Goal: Complete application form

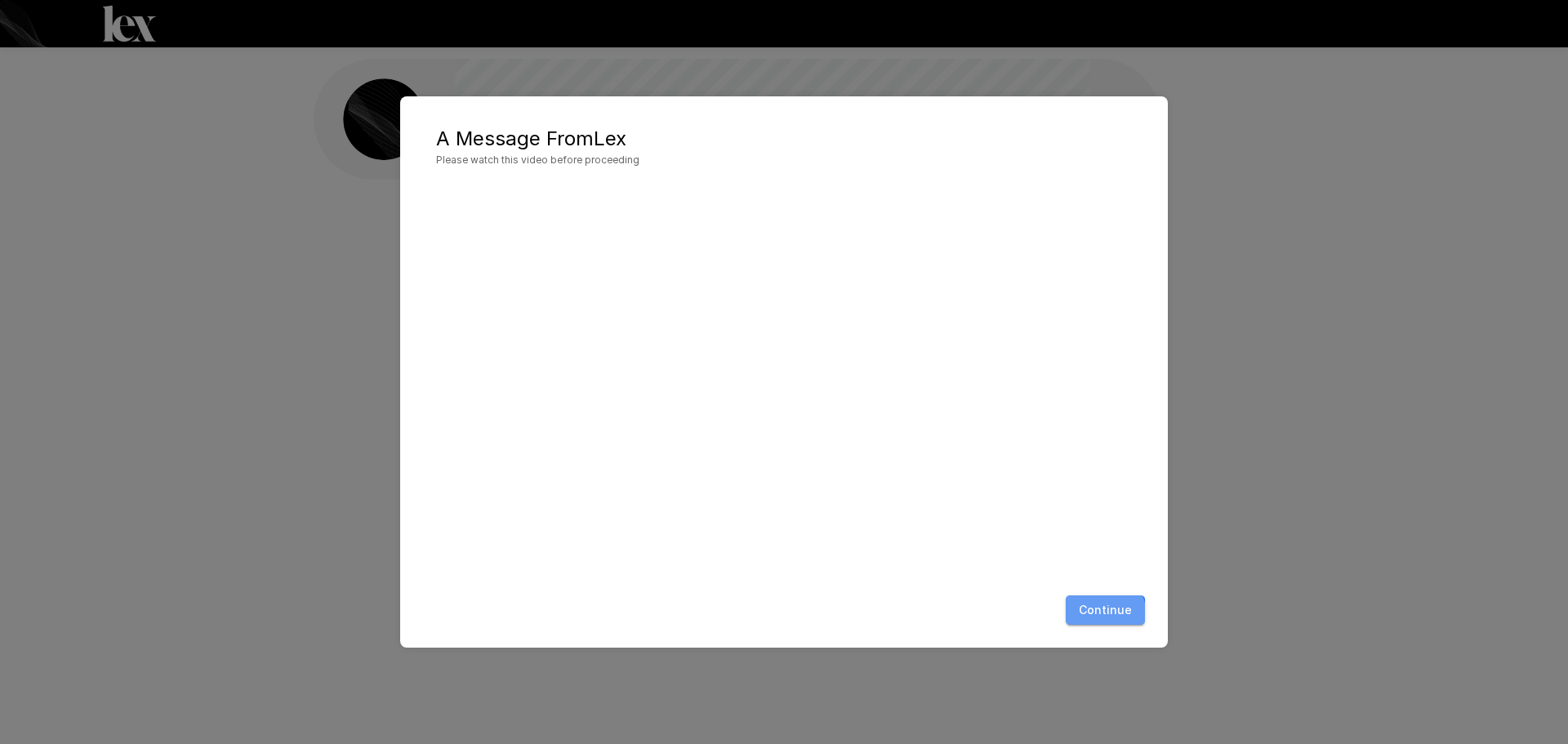
click at [1081, 619] on button "Continue" at bounding box center [1104, 610] width 79 height 30
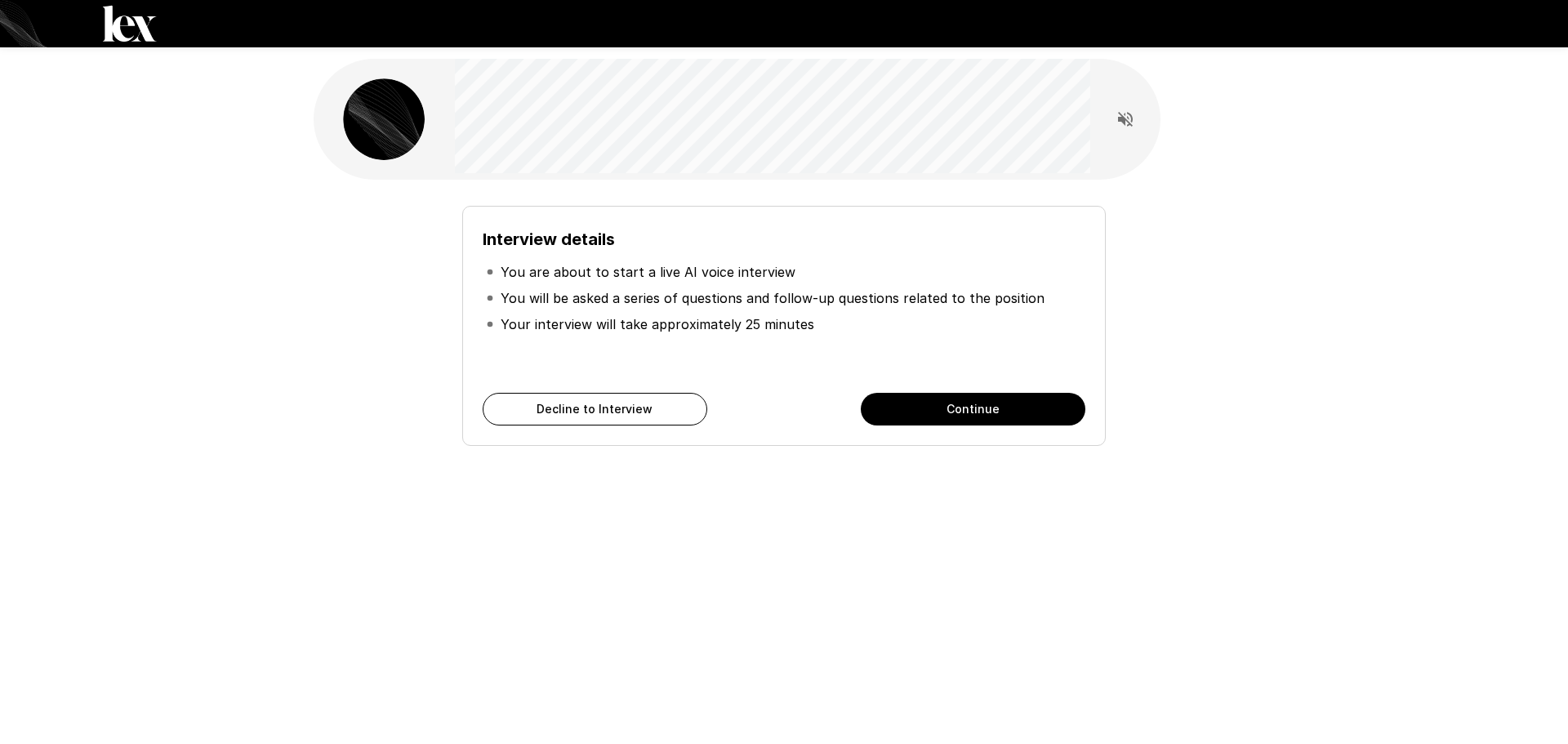
click at [588, 275] on p "You are about to start a live AI voice interview" at bounding box center [648, 272] width 294 height 20
click at [586, 300] on p "You will be asked a series of questions and follow-up questions related to the …" at bounding box center [773, 298] width 544 height 20
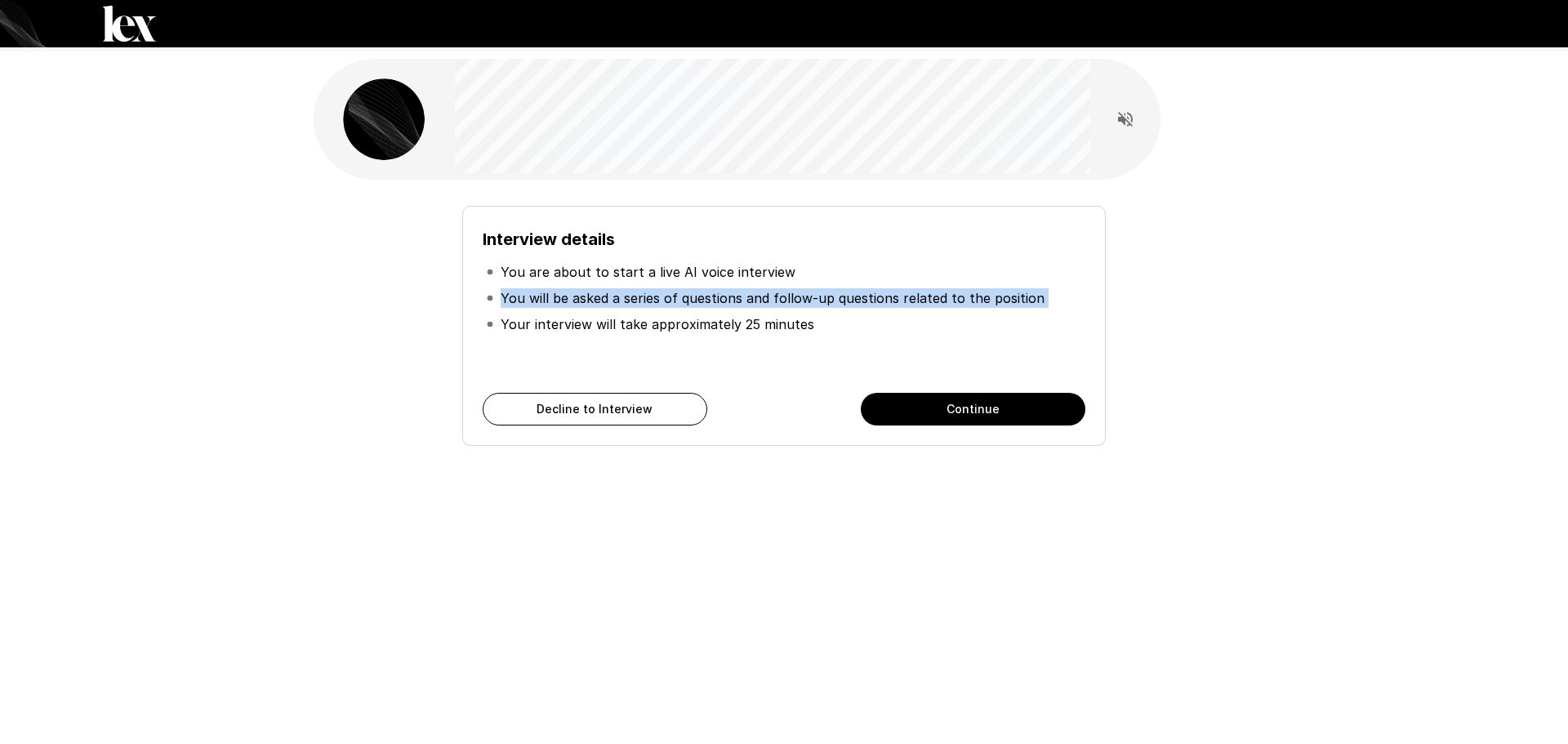
click at [586, 300] on p "You will be asked a series of questions and follow-up questions related to the …" at bounding box center [773, 298] width 544 height 20
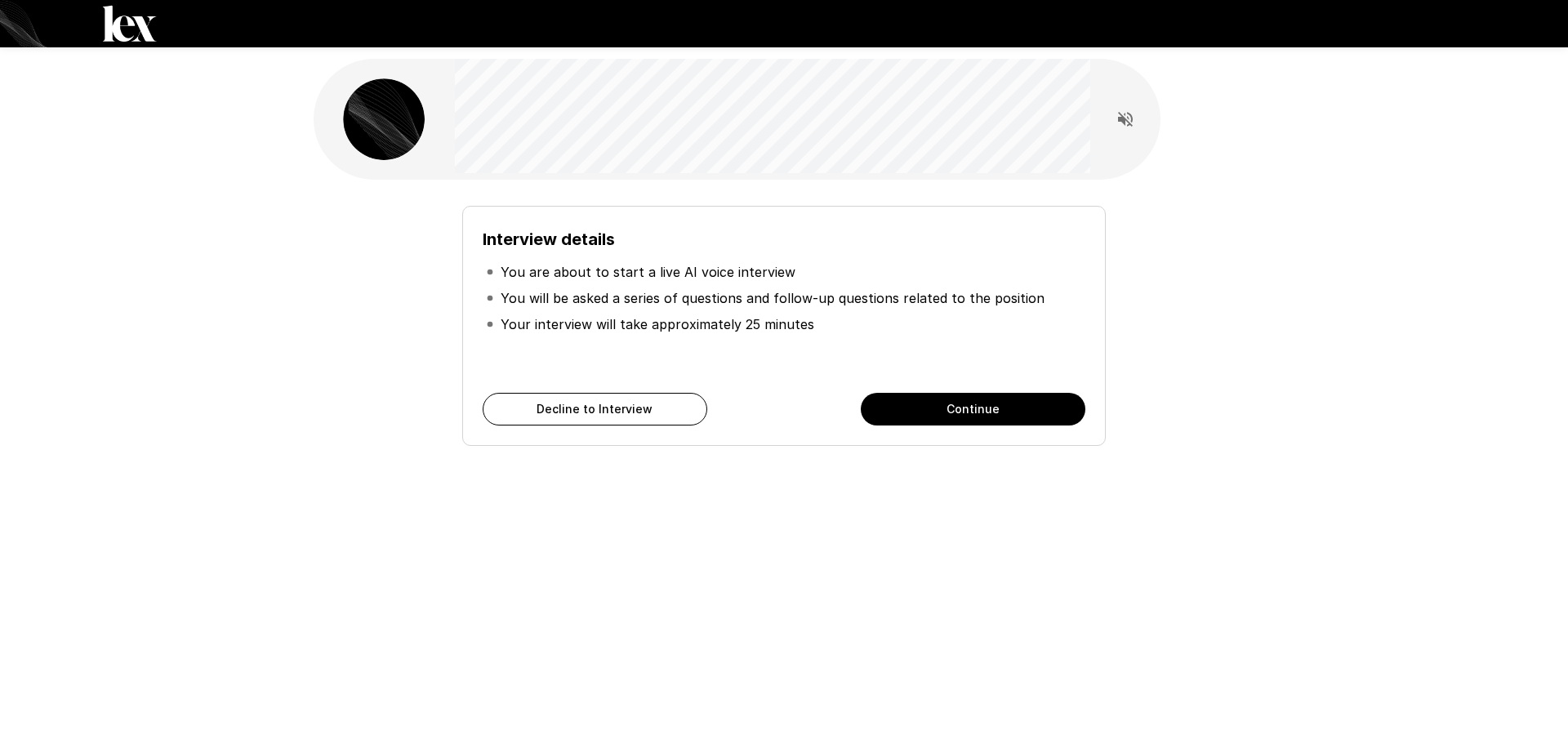
click at [585, 324] on p "Your interview will take approximately 25 minutes" at bounding box center [657, 324] width 314 height 20
click at [815, 341] on ul "You are about to start a live AI voice interview You will be asked a series of …" at bounding box center [784, 298] width 603 height 92
click at [900, 400] on button "Continue" at bounding box center [973, 409] width 225 height 32
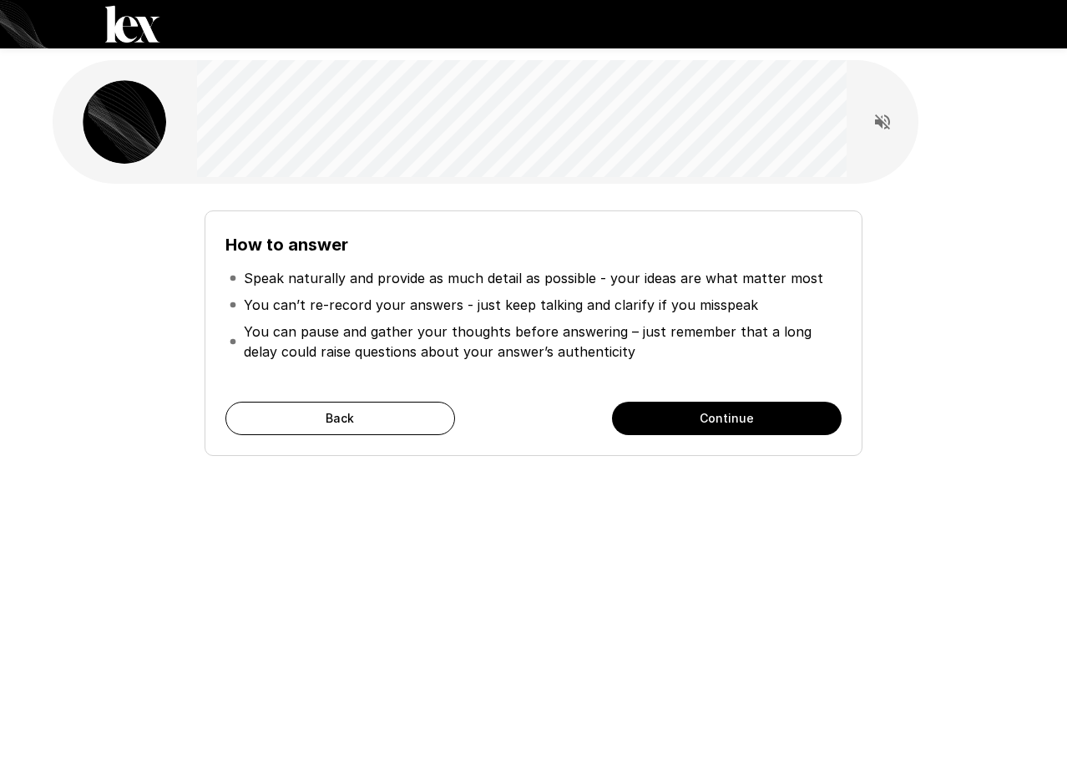
click at [496, 272] on p "Speak naturally and provide as much detail as possible - your ideas are what ma…" at bounding box center [533, 278] width 579 height 20
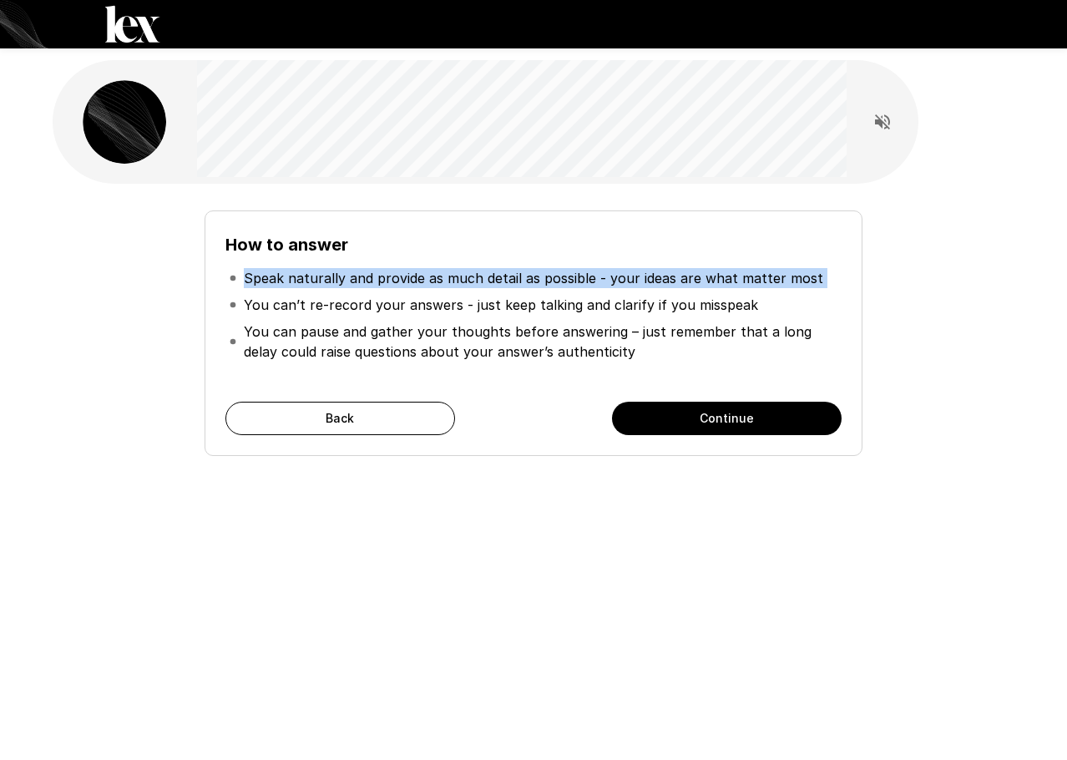
click at [496, 272] on p "Speak naturally and provide as much detail as possible - your ideas are what ma…" at bounding box center [533, 278] width 579 height 20
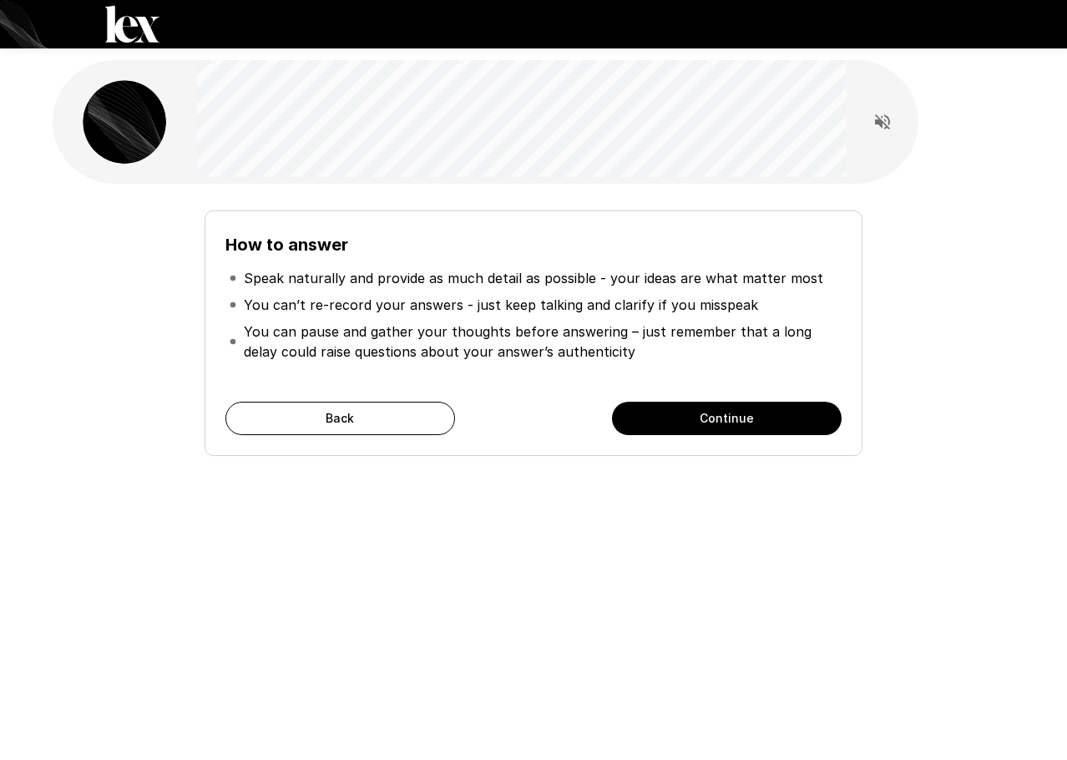
click at [513, 308] on p "You can’t re-record your answers - just keep talking and clarify if you misspeak" at bounding box center [501, 305] width 514 height 20
click at [354, 330] on p "You can pause and gather your thoughts before answering – just remember that a …" at bounding box center [541, 341] width 594 height 40
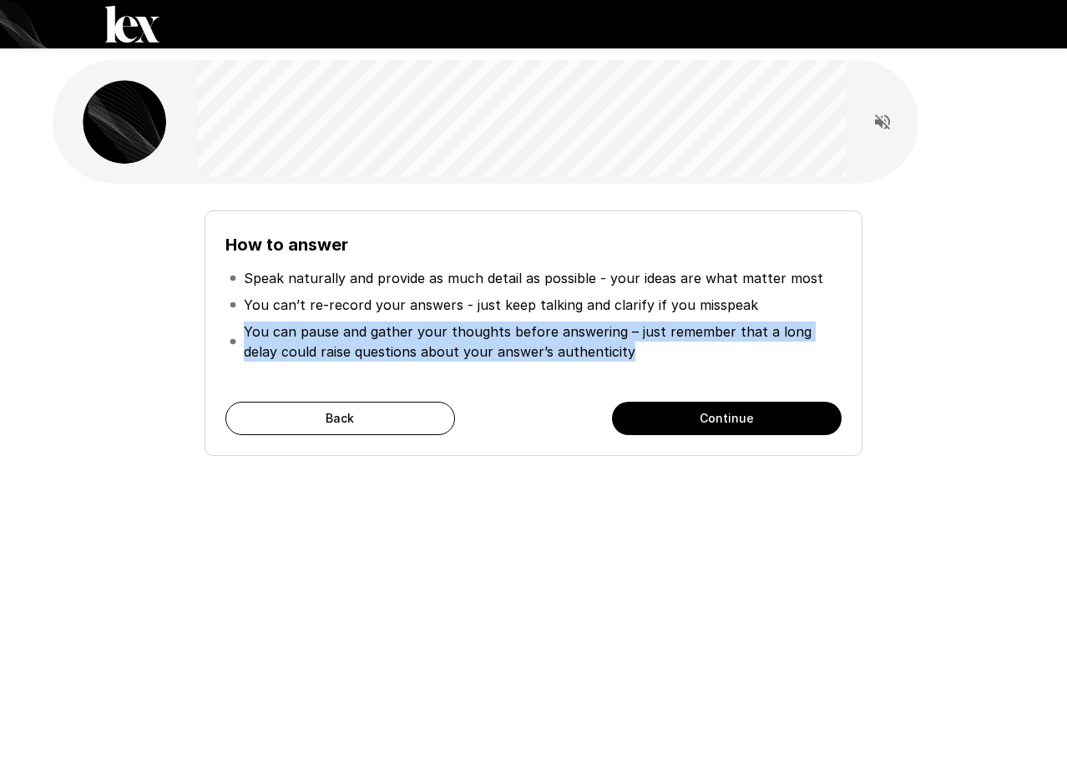
click at [354, 330] on p "You can pause and gather your thoughts before answering – just remember that a …" at bounding box center [541, 341] width 594 height 40
click at [561, 344] on p "You can pause and gather your thoughts before answering – just remember that a …" at bounding box center [541, 341] width 594 height 40
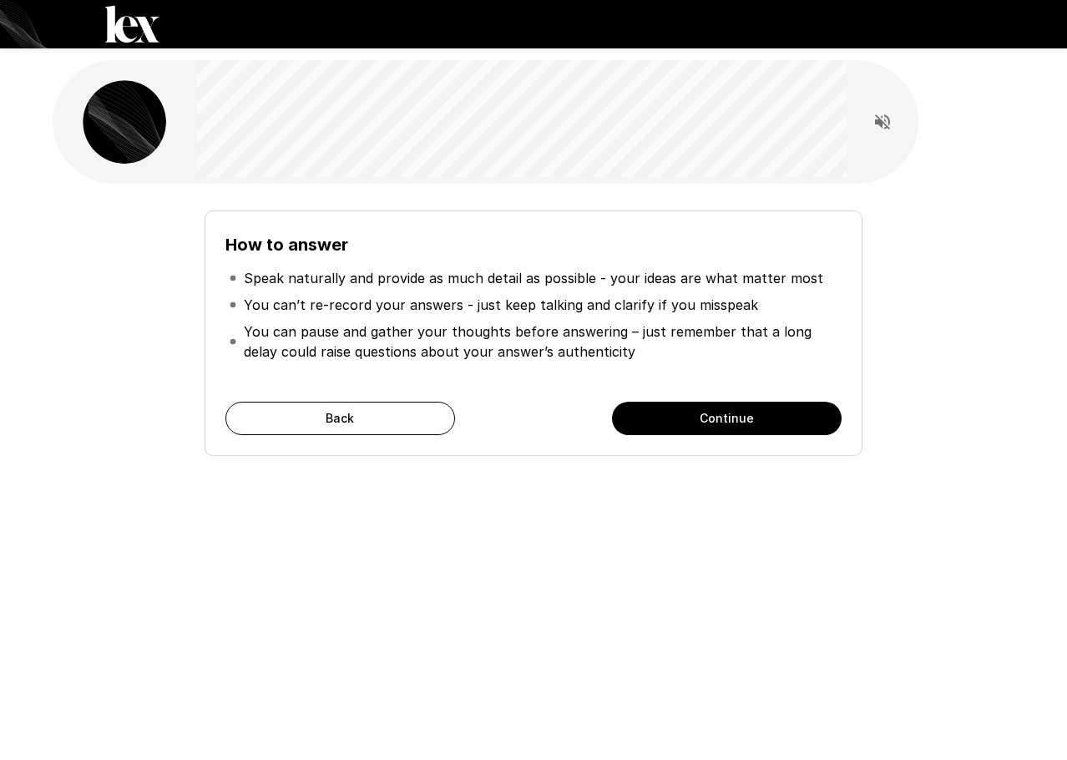
click at [684, 407] on button "Continue" at bounding box center [727, 418] width 230 height 33
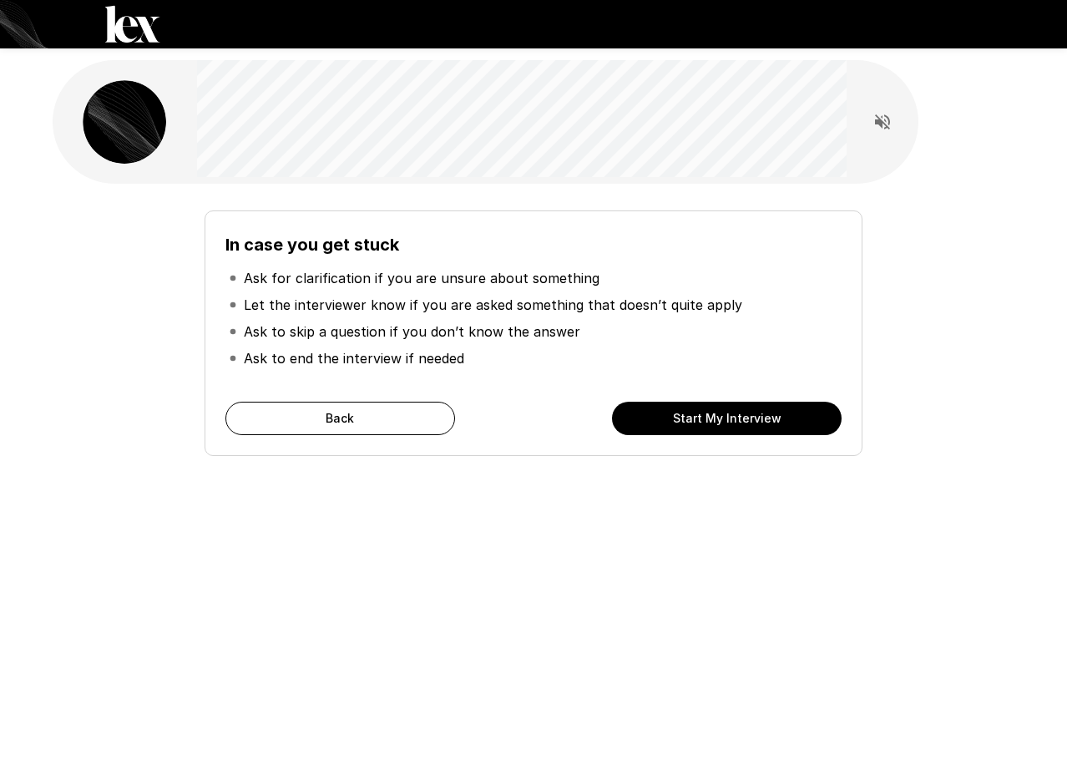
click at [684, 407] on button "Start My Interview" at bounding box center [727, 418] width 230 height 33
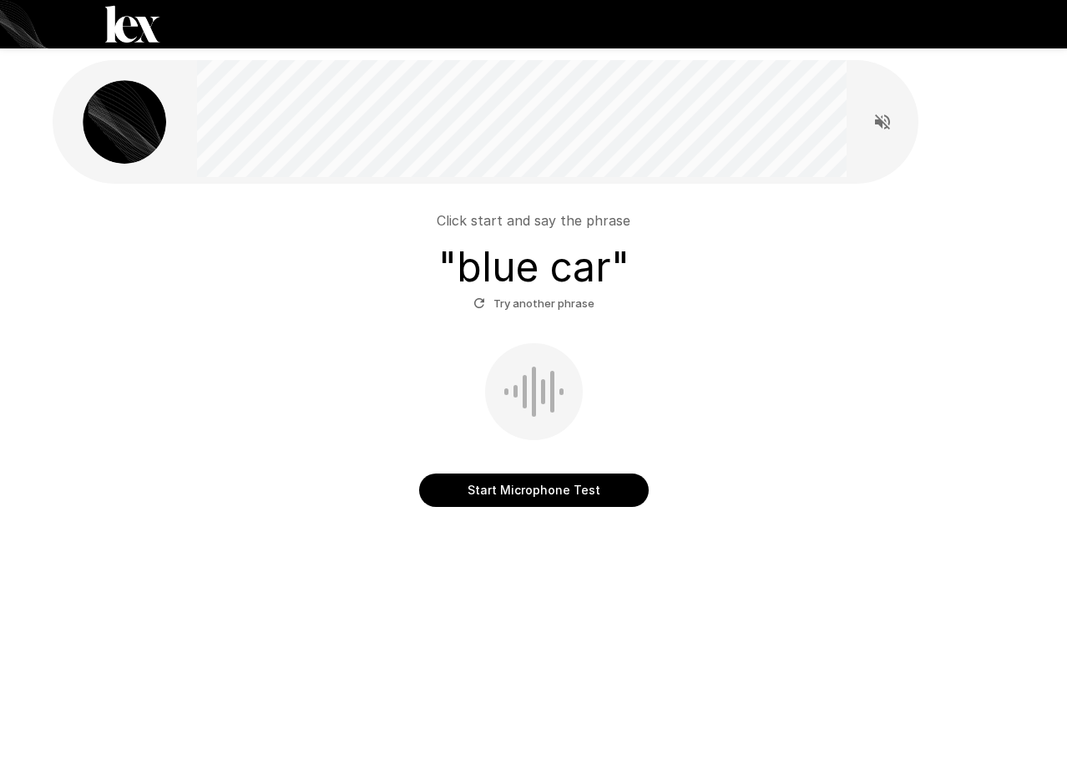
click at [460, 507] on div "Click start and say the phrase " blue car " Try another phrase Start Microphone…" at bounding box center [534, 349] width 962 height 330
click at [481, 488] on button "Start Microphone Test" at bounding box center [534, 489] width 230 height 33
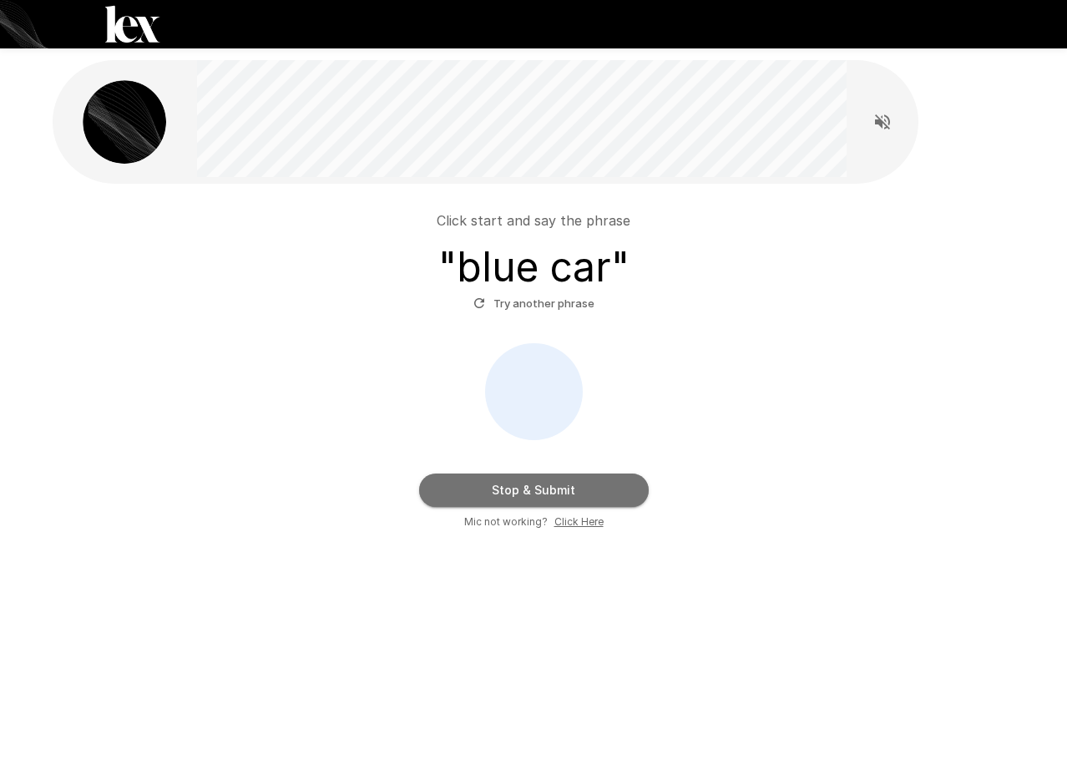
click at [463, 503] on button "Stop & Submit" at bounding box center [534, 489] width 230 height 33
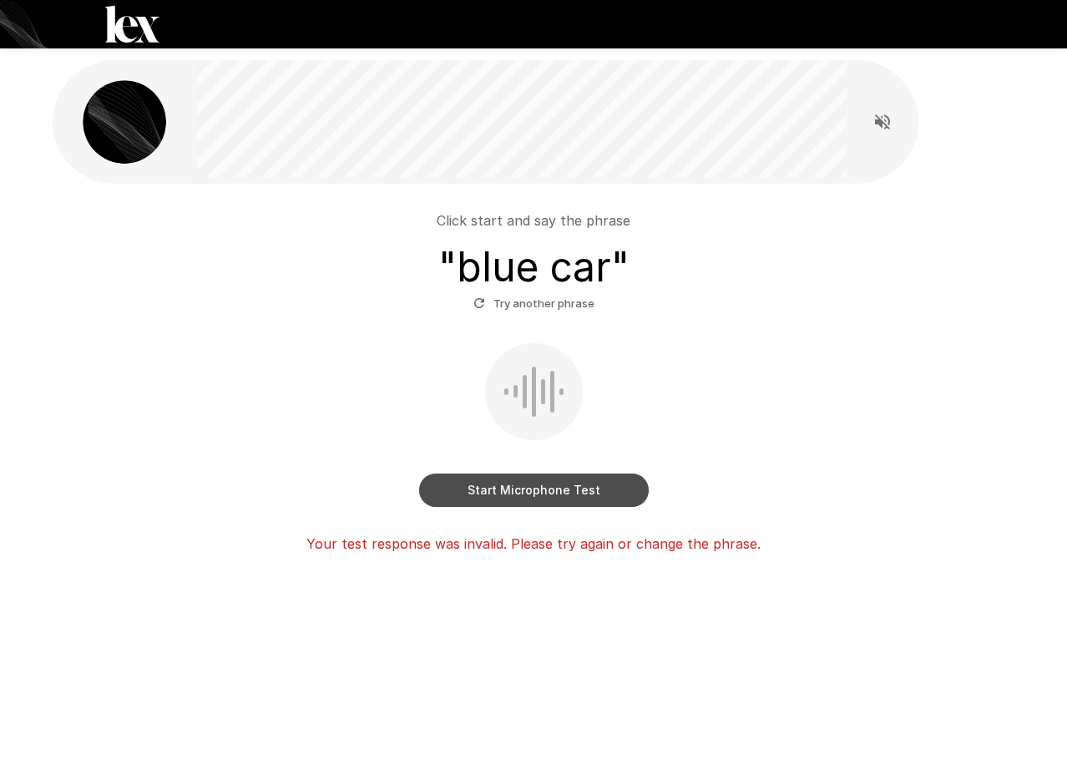
click at [512, 489] on button "Start Microphone Test" at bounding box center [534, 489] width 230 height 33
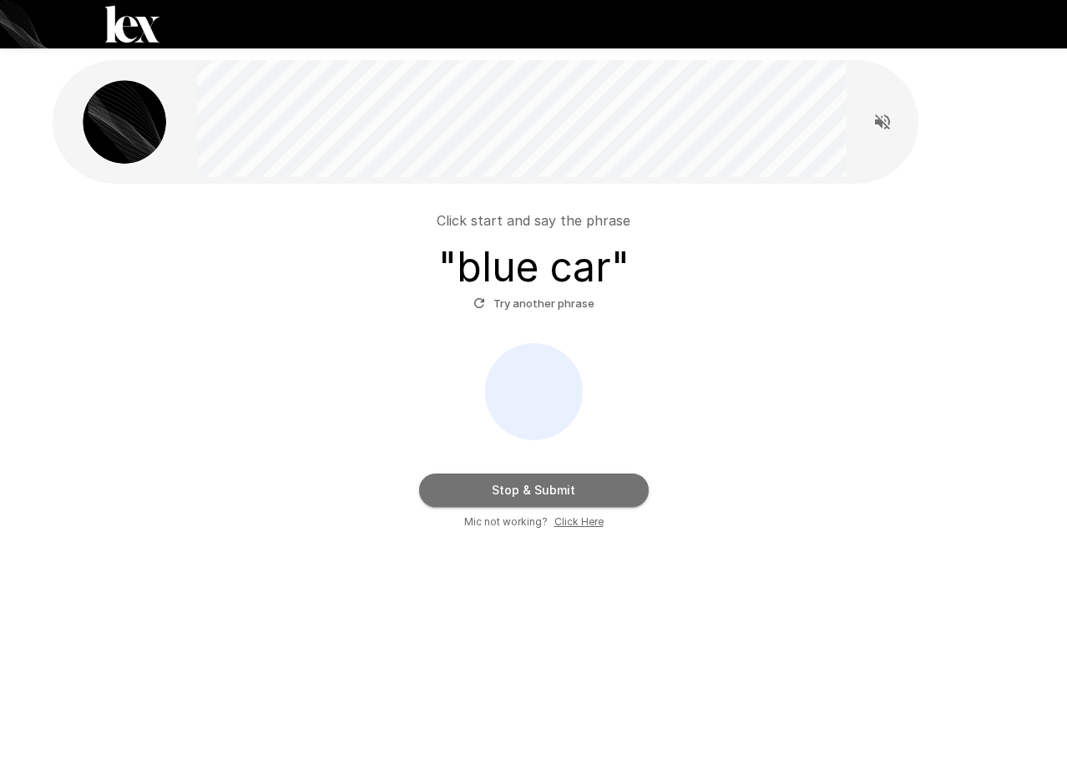
click at [466, 488] on button "Stop & Submit" at bounding box center [534, 489] width 230 height 33
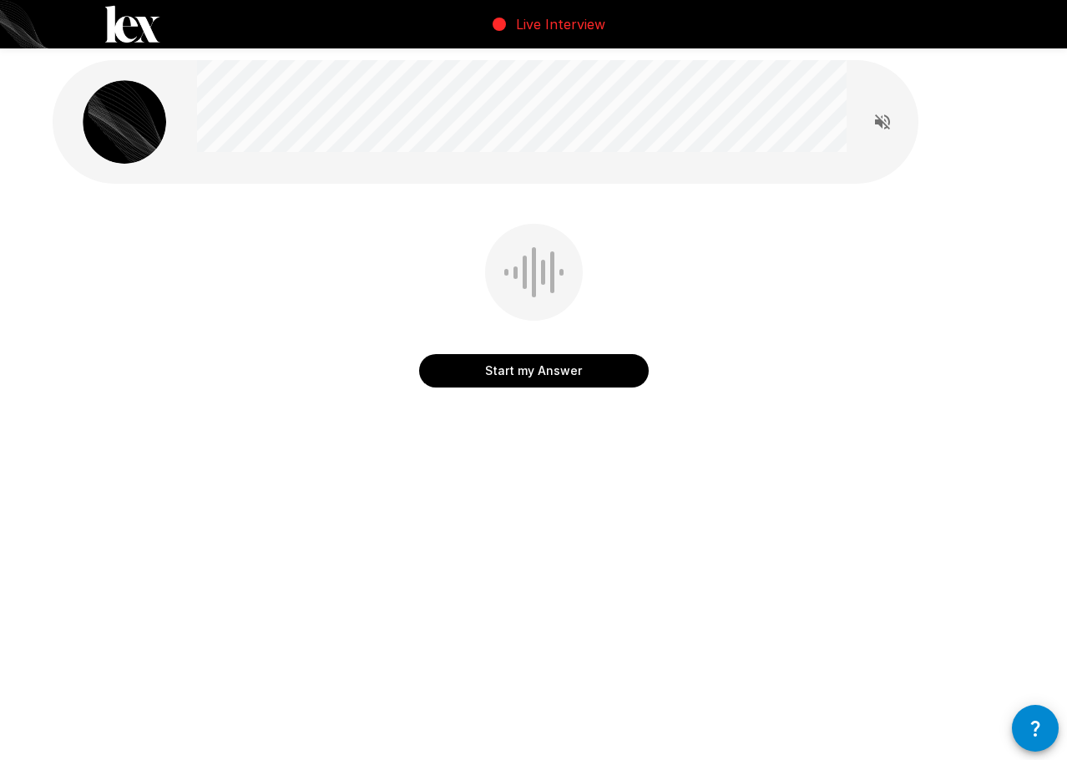
click at [505, 377] on button "Start my Answer" at bounding box center [534, 370] width 230 height 33
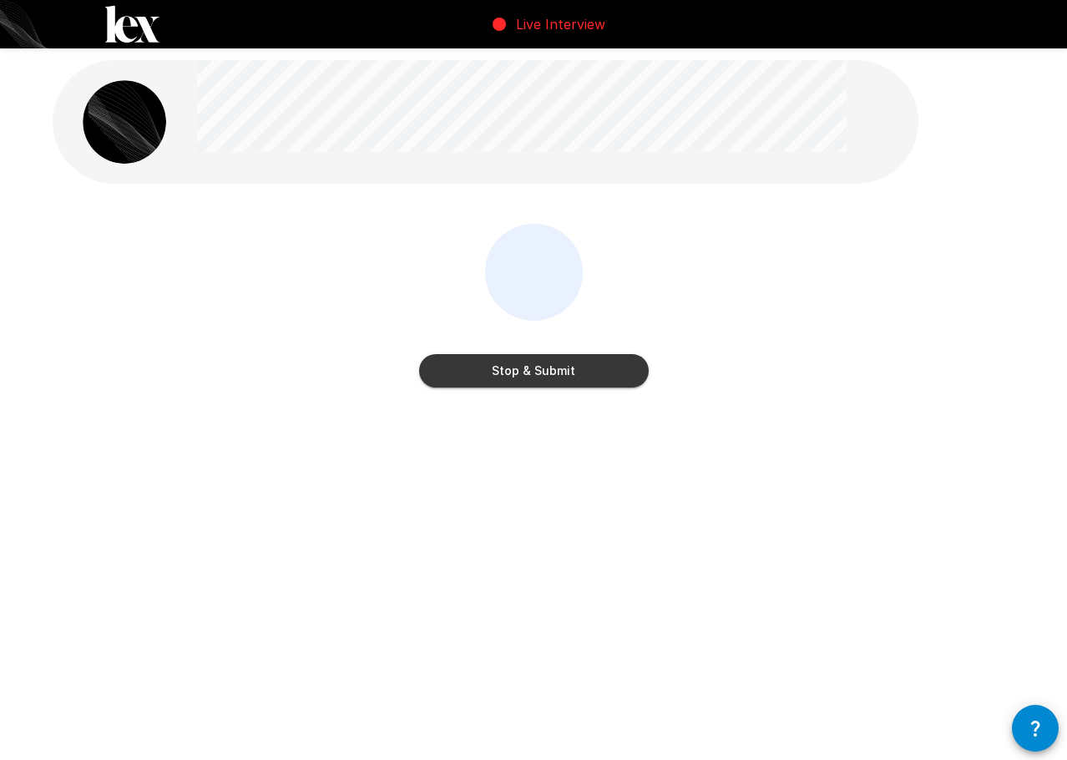
click at [505, 377] on button "Stop & Submit" at bounding box center [534, 370] width 230 height 33
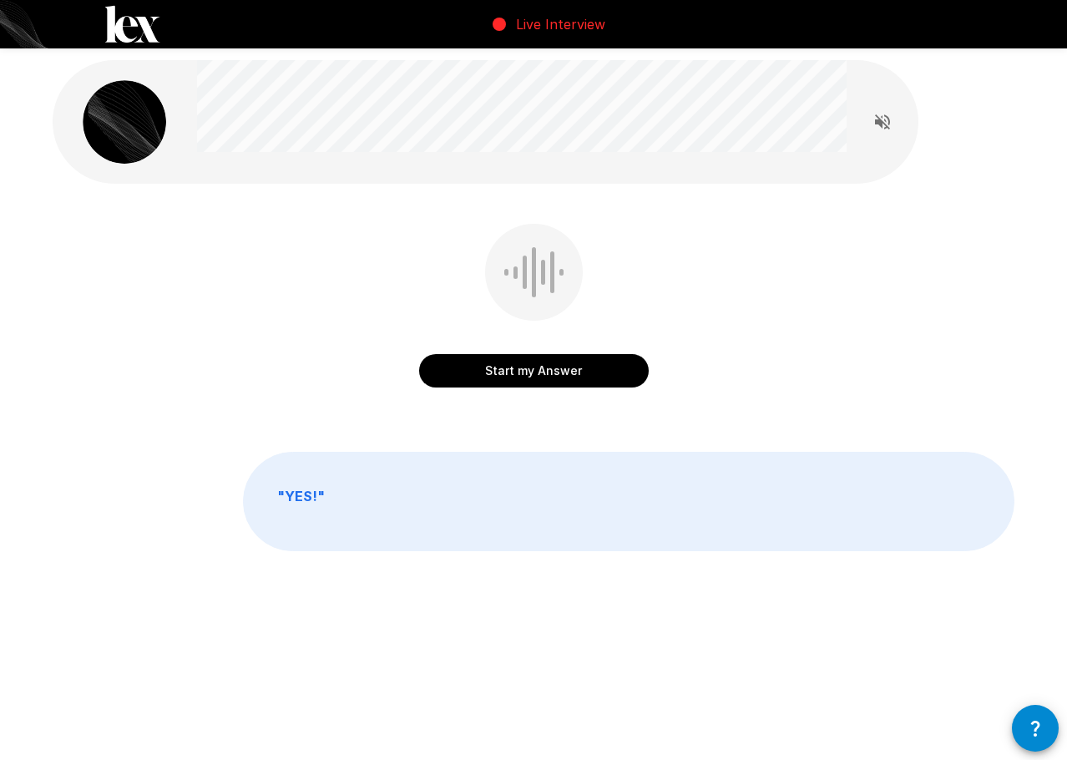
click at [520, 377] on button "Start my Answer" at bounding box center [534, 370] width 230 height 33
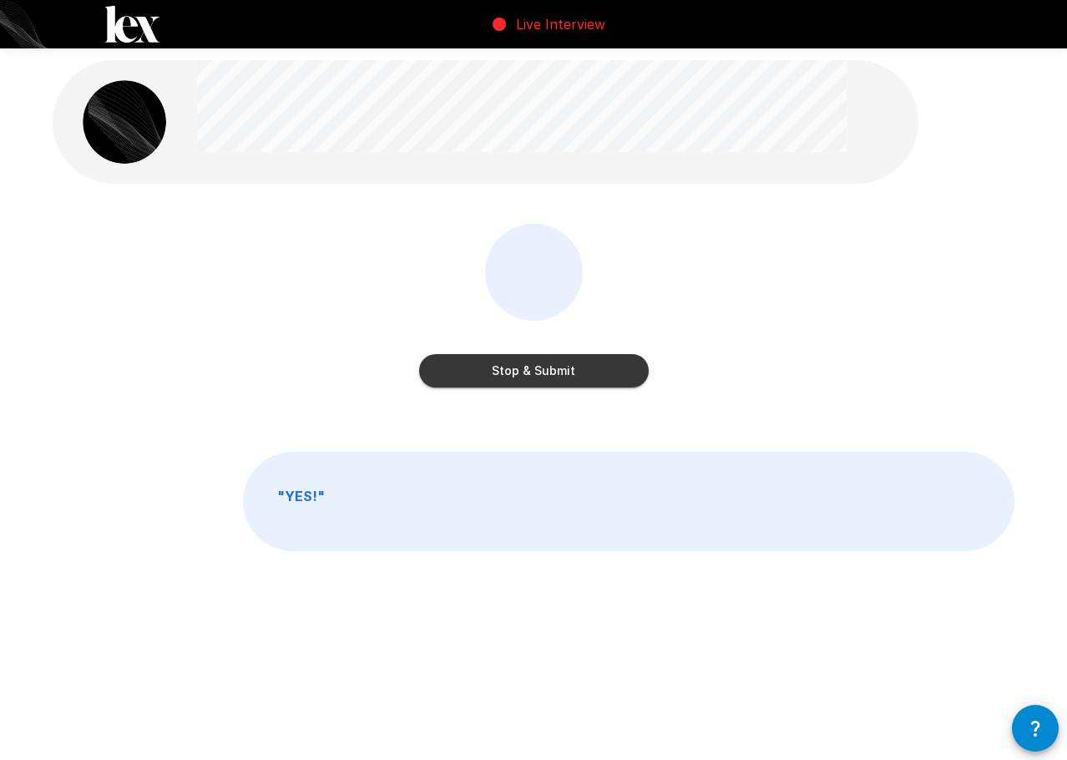
click at [611, 391] on div "Stop & Submit" at bounding box center [534, 309] width 230 height 170
click at [594, 375] on button "Stop & Submit" at bounding box center [534, 370] width 230 height 33
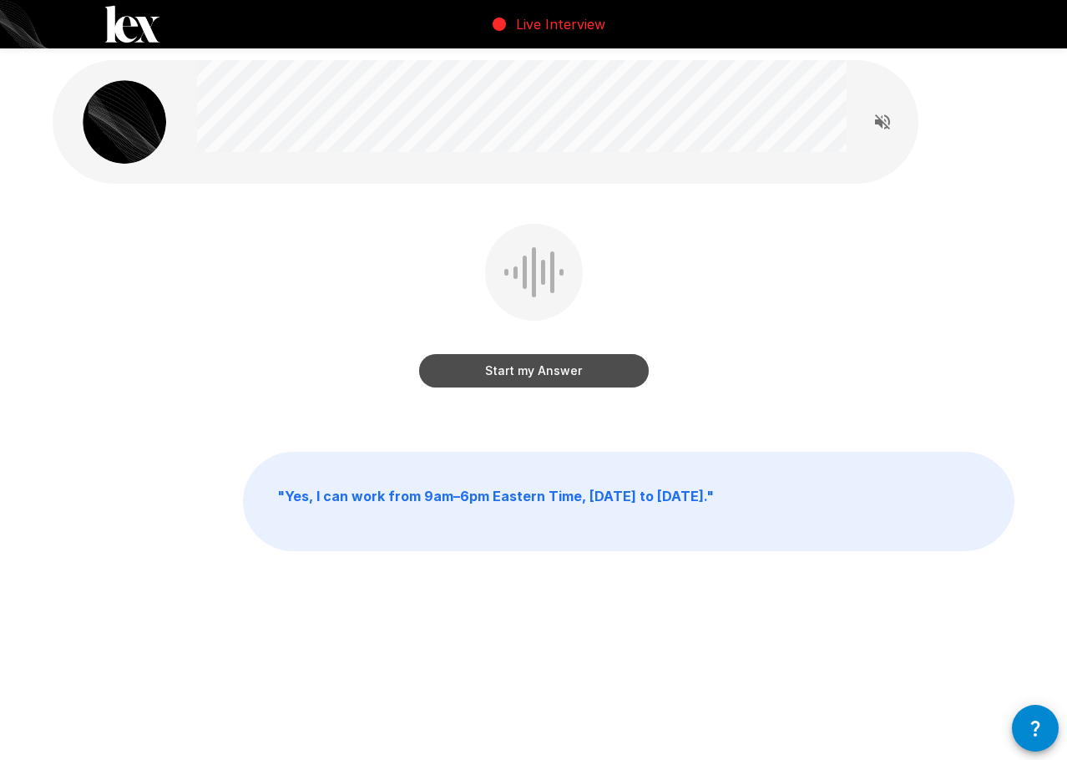
click at [489, 377] on button "Start my Answer" at bounding box center [534, 370] width 230 height 33
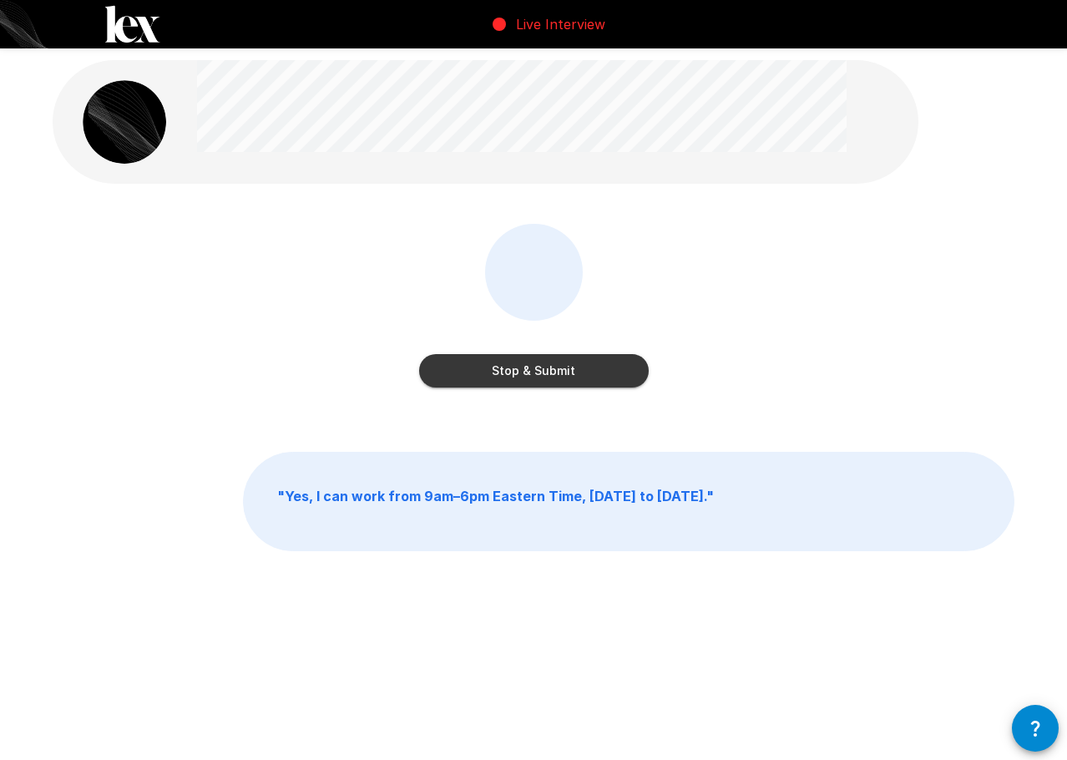
click at [489, 363] on button "Stop & Submit" at bounding box center [534, 370] width 230 height 33
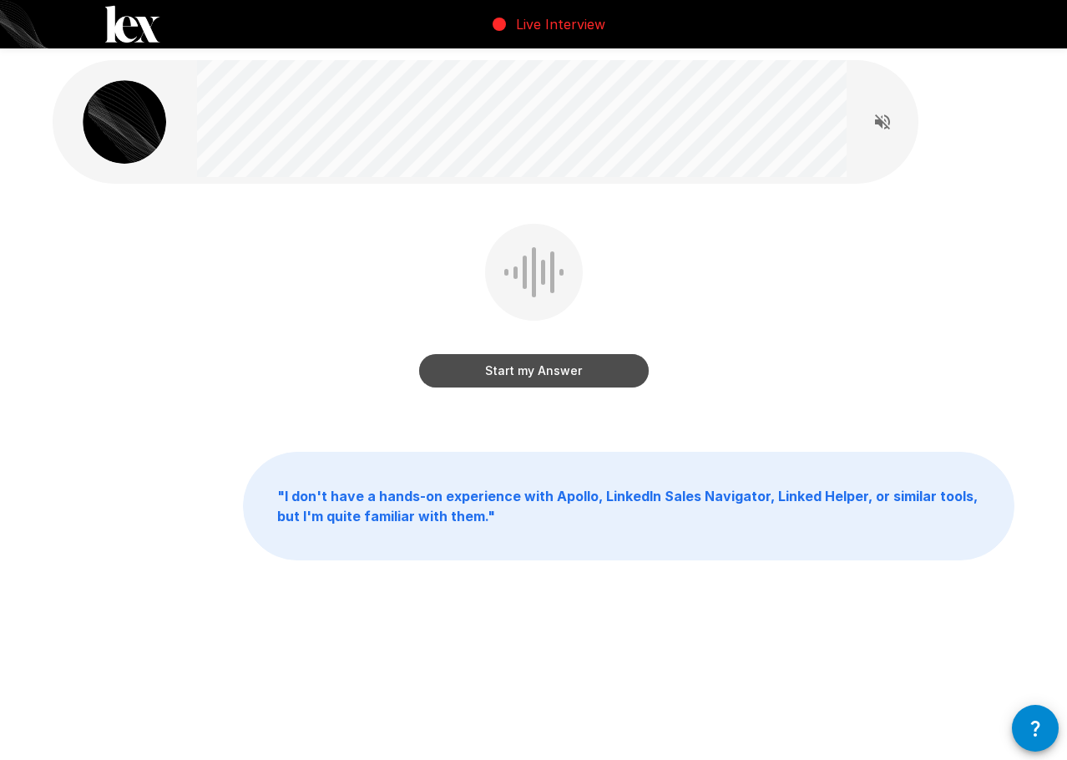
click at [454, 362] on button "Start my Answer" at bounding box center [534, 370] width 230 height 33
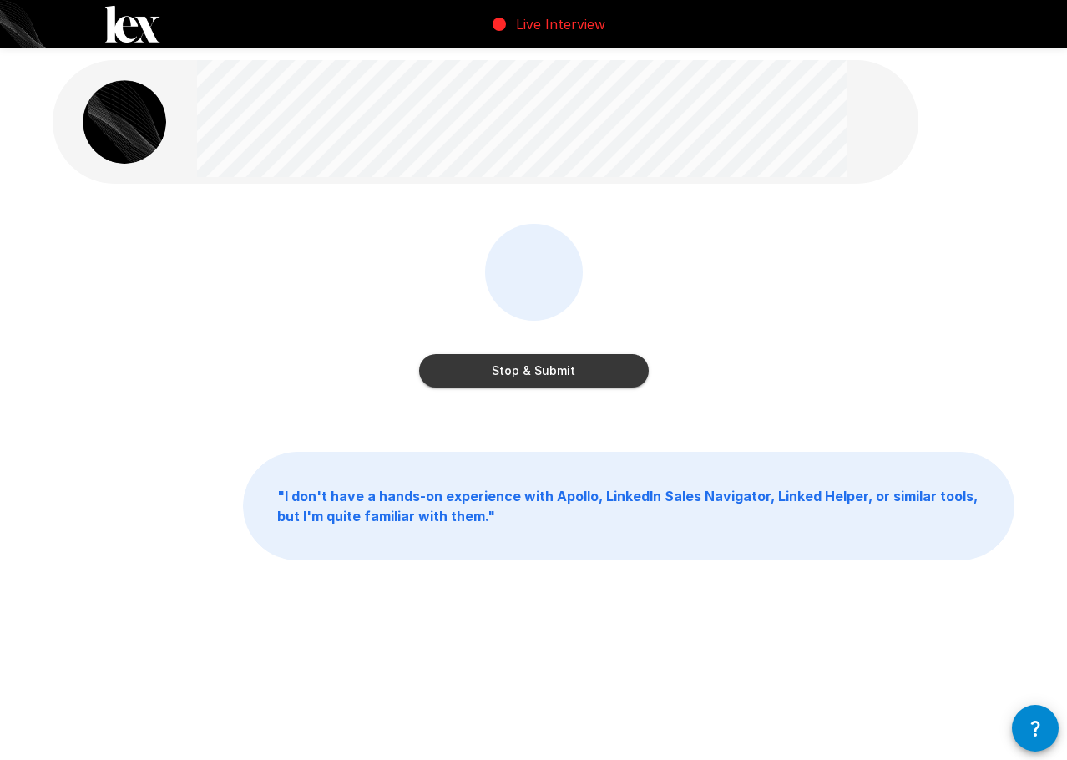
click at [442, 371] on button "Stop & Submit" at bounding box center [534, 370] width 230 height 33
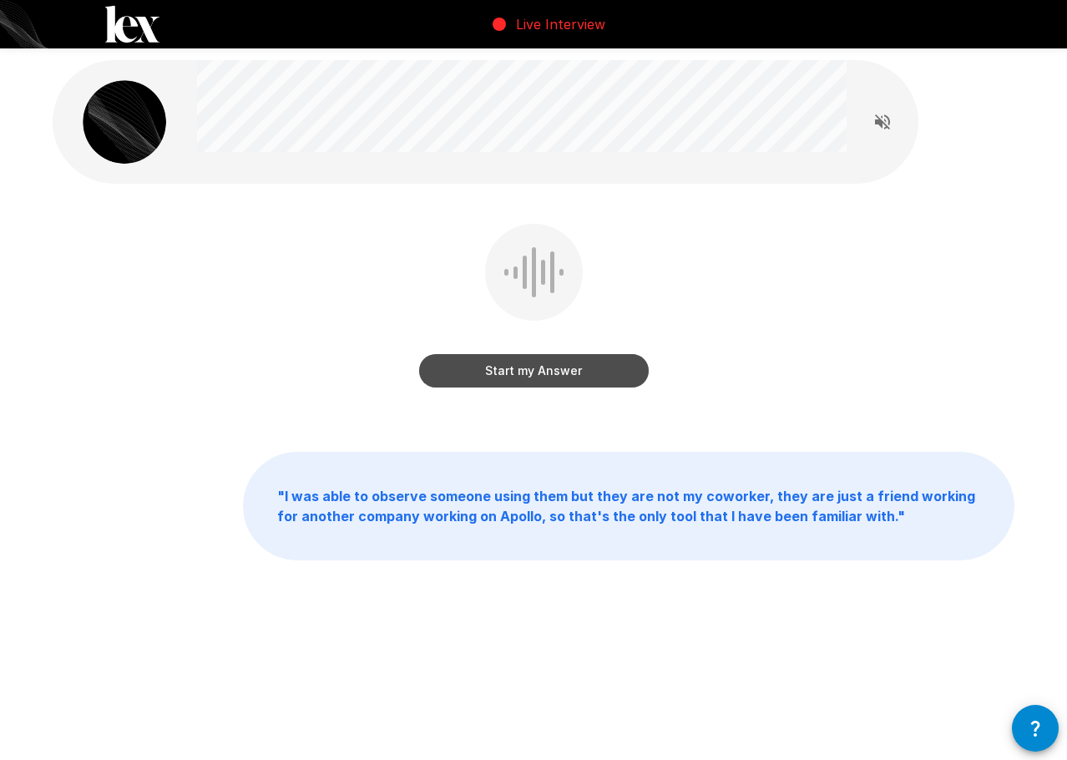
click at [464, 372] on button "Start my Answer" at bounding box center [534, 370] width 230 height 33
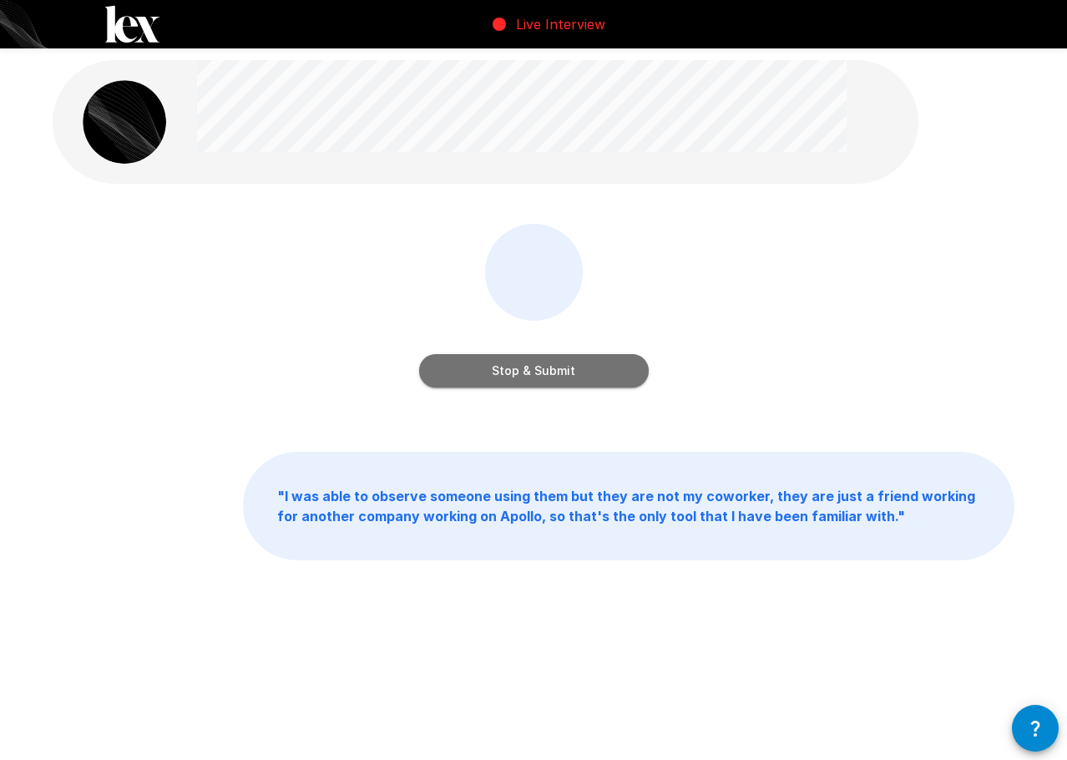
click at [436, 376] on button "Stop & Submit" at bounding box center [534, 370] width 230 height 33
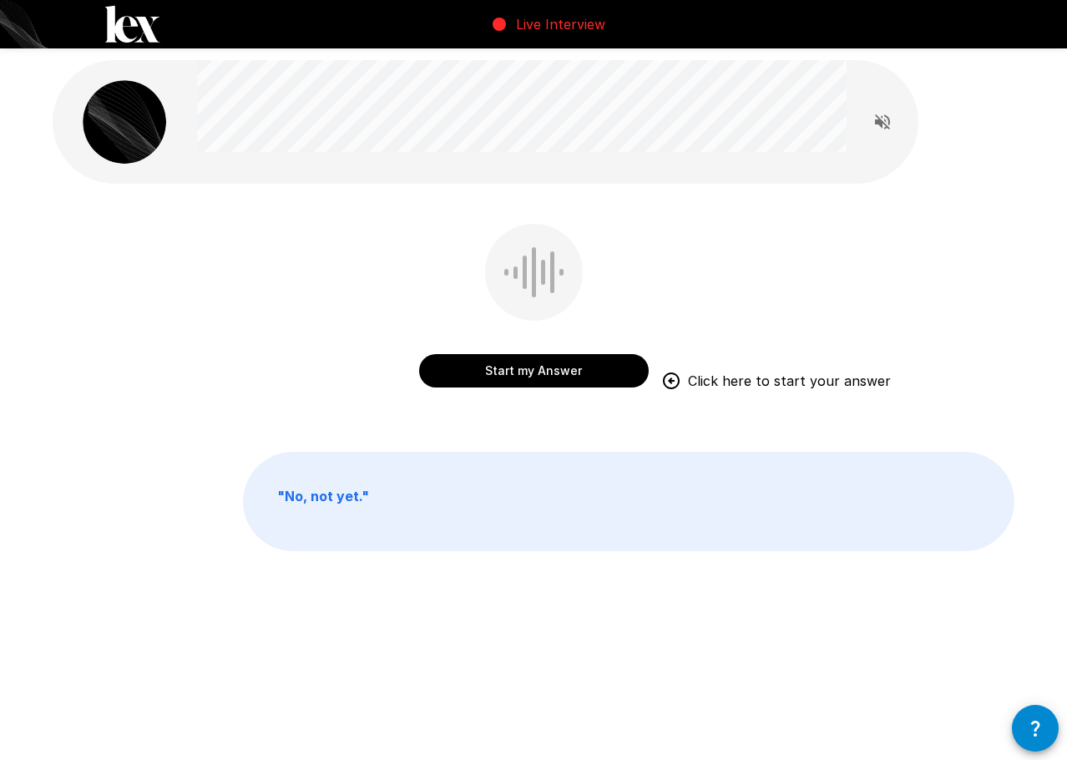
drag, startPoint x: 655, startPoint y: 276, endPoint x: 645, endPoint y: 282, distance: 12.0
click at [655, 276] on div "Start my Answer Click here to start your answer" at bounding box center [534, 318] width 962 height 188
click at [488, 371] on button "Start my Answer" at bounding box center [534, 370] width 230 height 33
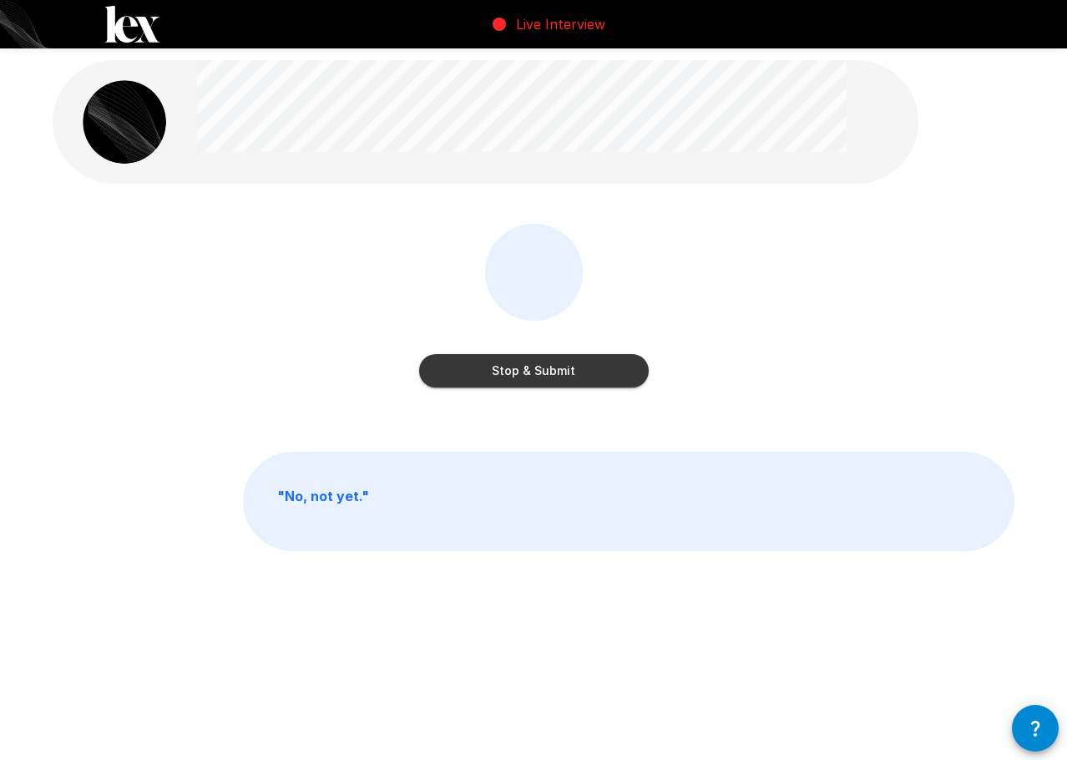
click at [431, 372] on button "Stop & Submit" at bounding box center [534, 370] width 230 height 33
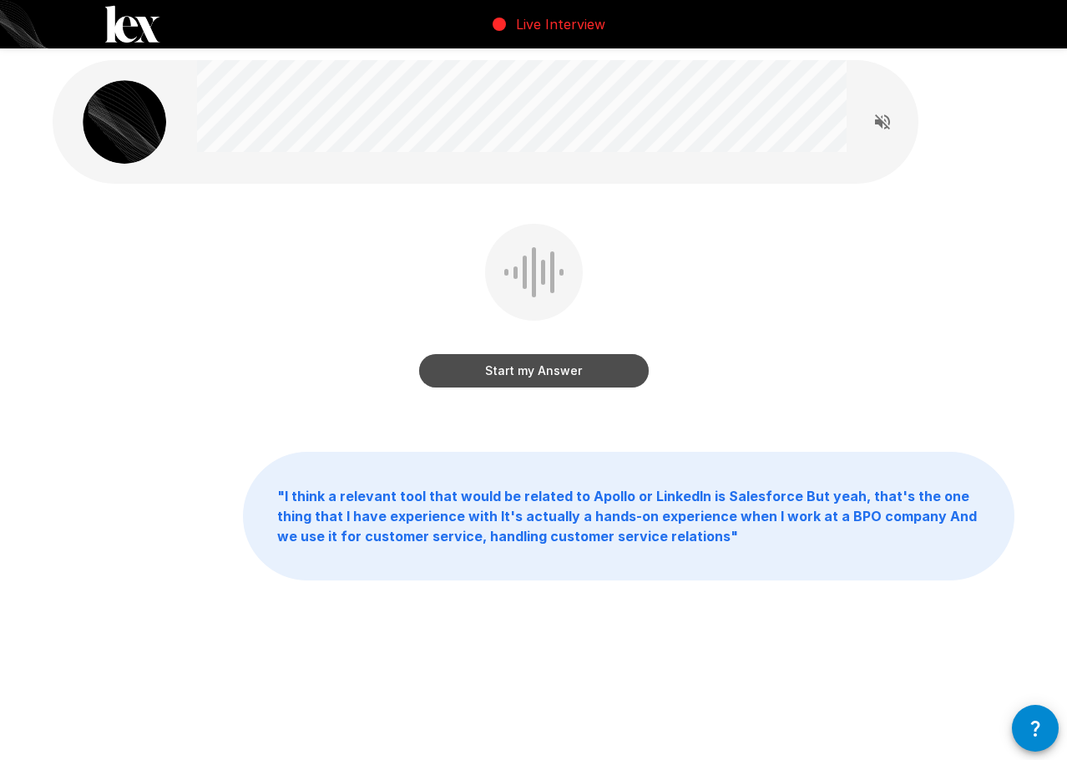
click at [577, 363] on button "Start my Answer" at bounding box center [534, 370] width 230 height 33
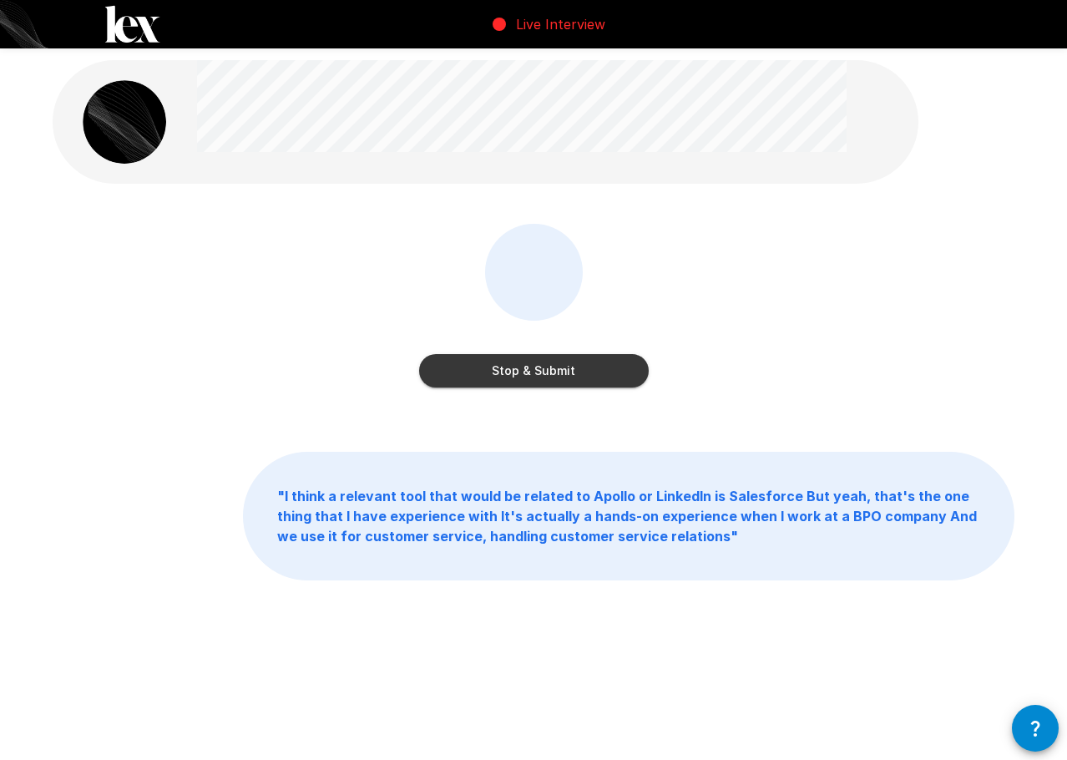
click at [580, 375] on button "Stop & Submit" at bounding box center [534, 370] width 230 height 33
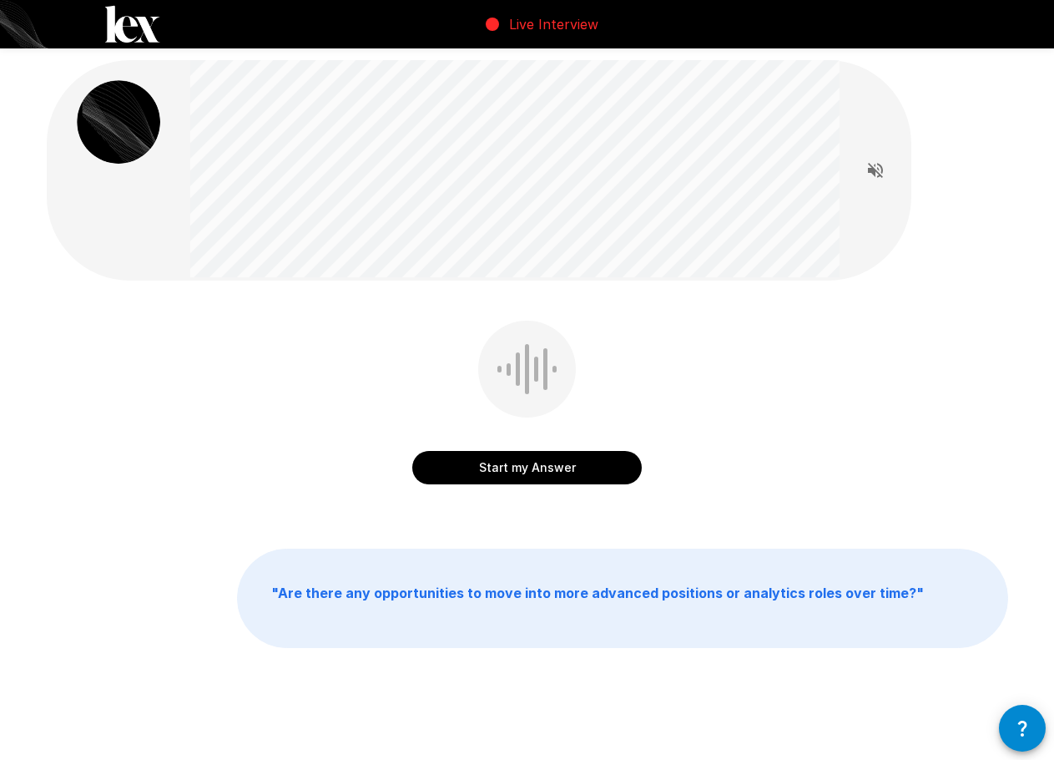
click at [518, 461] on button "Start my Answer" at bounding box center [527, 467] width 230 height 33
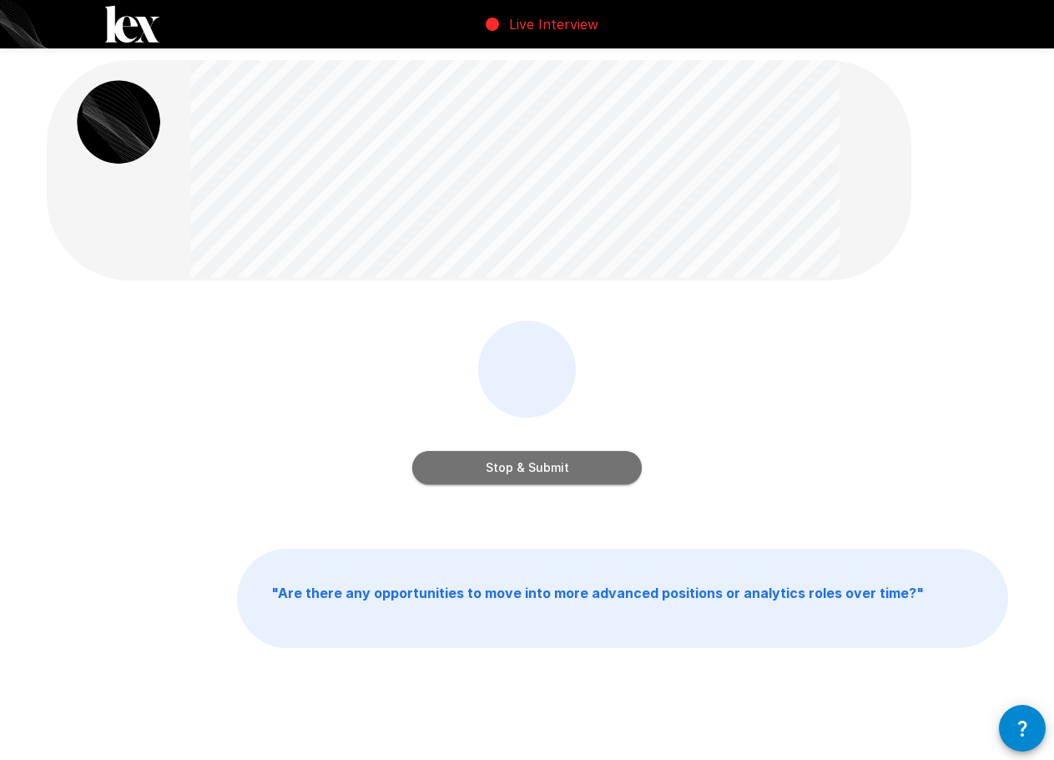
click at [534, 465] on button "Stop & Submit" at bounding box center [527, 467] width 230 height 33
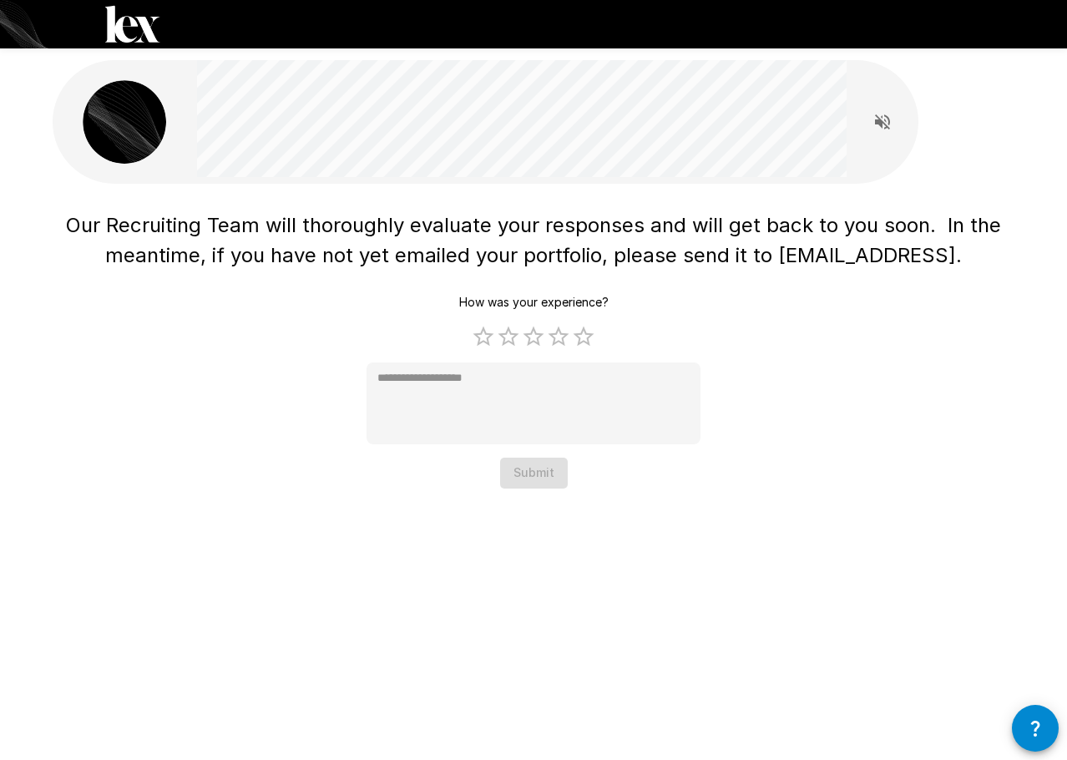
click at [506, 233] on span "Our Recruiting Team will thoroughly evaluate your responses and will get back t…" at bounding box center [536, 240] width 941 height 54
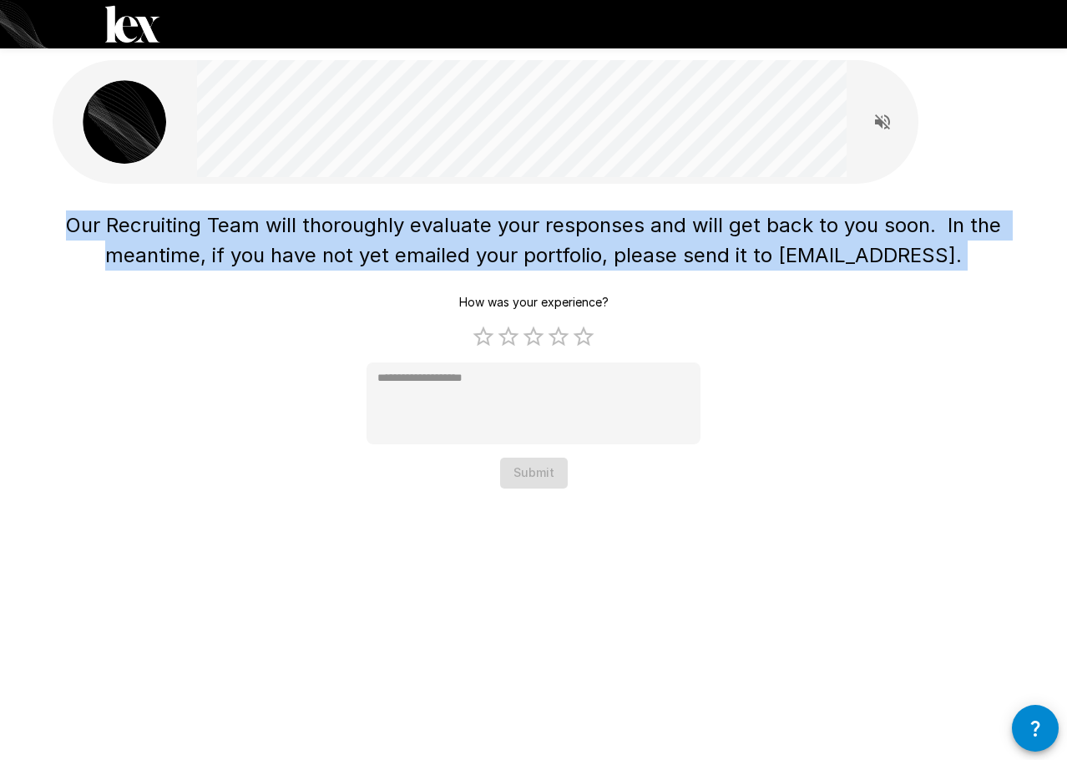
click at [506, 233] on span "Our Recruiting Team will thoroughly evaluate your responses and will get back t…" at bounding box center [536, 240] width 941 height 54
click at [822, 285] on div "Our Recruiting Team will thoroughly evaluate your responses and will get back t…" at bounding box center [534, 346] width 962 height 285
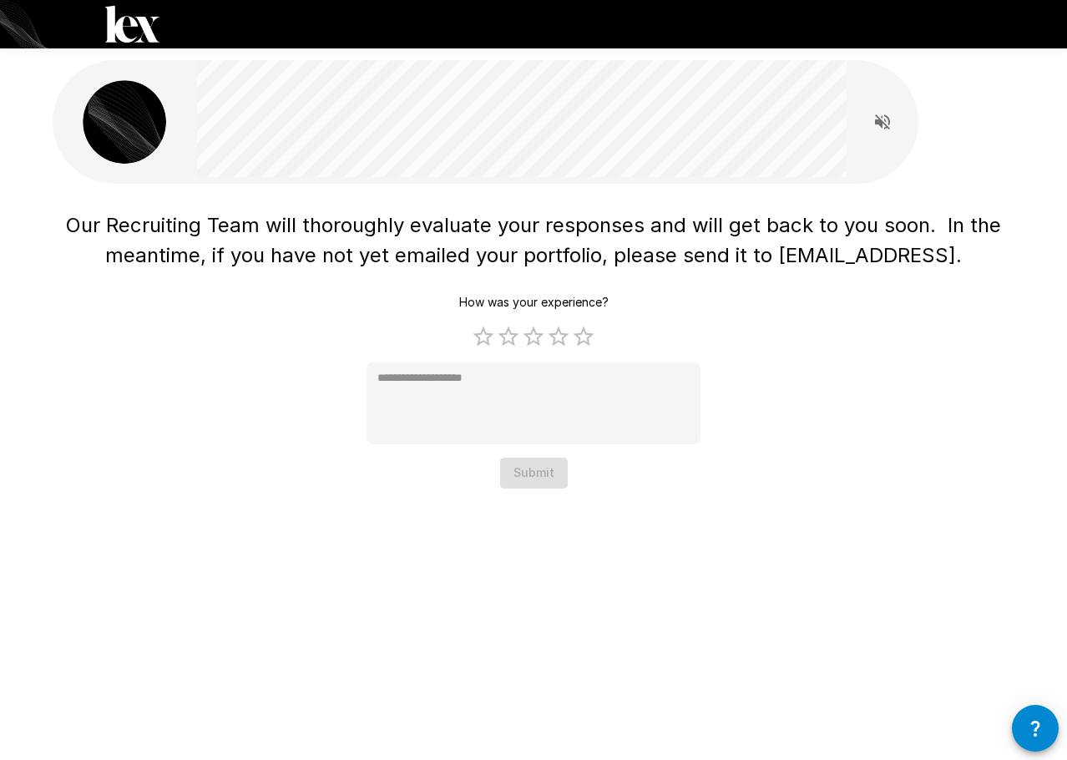
click at [545, 468] on div "How was your experience? 1 Star 2 Stars 3 Stars 4 Stars 5 Stars Empty * Submit" at bounding box center [534, 387] width 334 height 201
click at [577, 336] on label "5 Stars" at bounding box center [583, 336] width 25 height 25
type textarea "*"
click at [515, 468] on button "Submit" at bounding box center [534, 473] width 68 height 31
